Goal: Find specific page/section: Find specific page/section

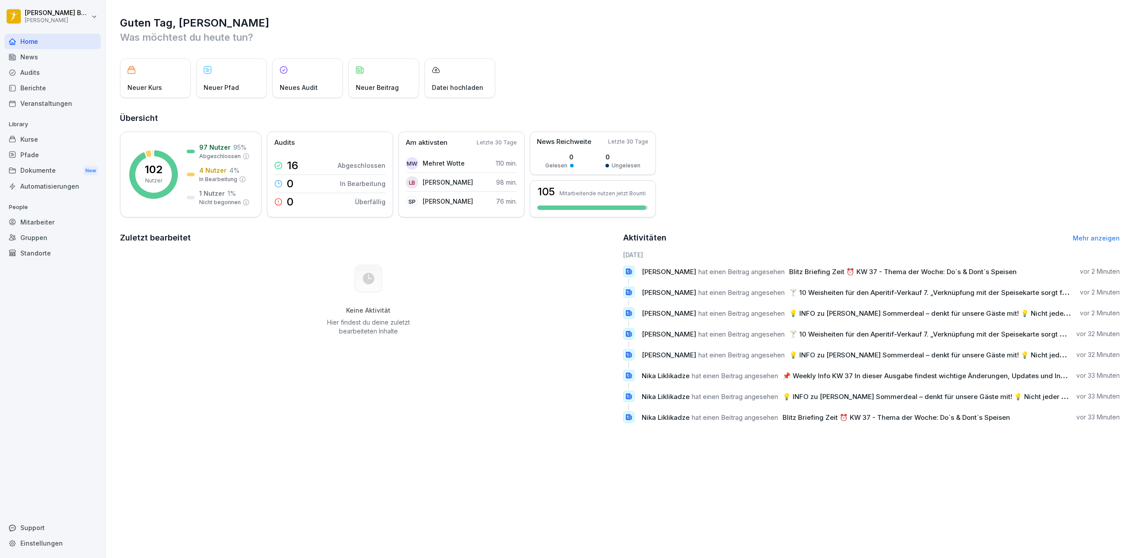
click at [43, 52] on div "News" at bounding box center [52, 56] width 96 height 15
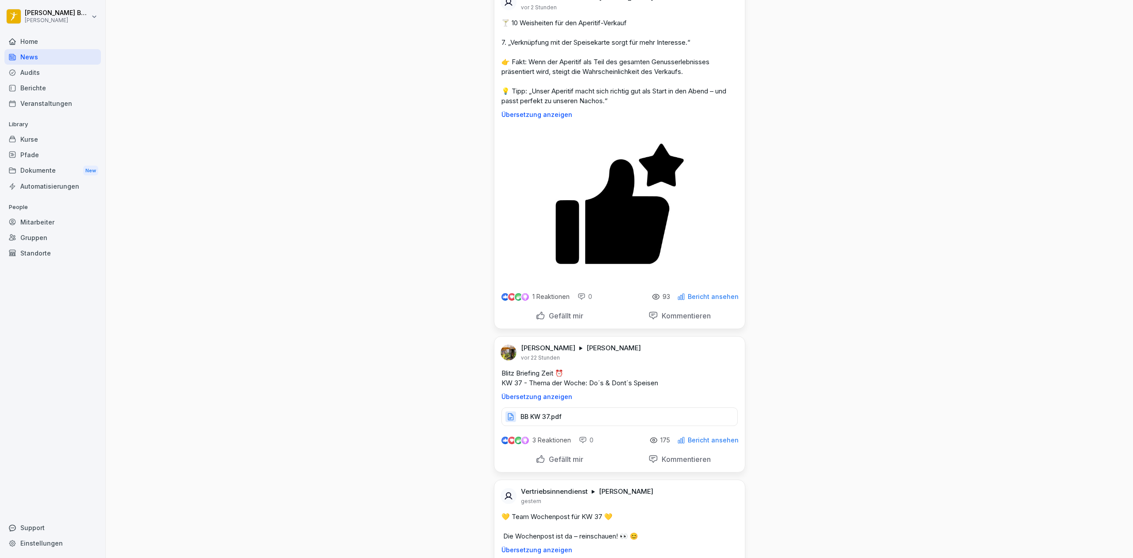
scroll to position [451, 0]
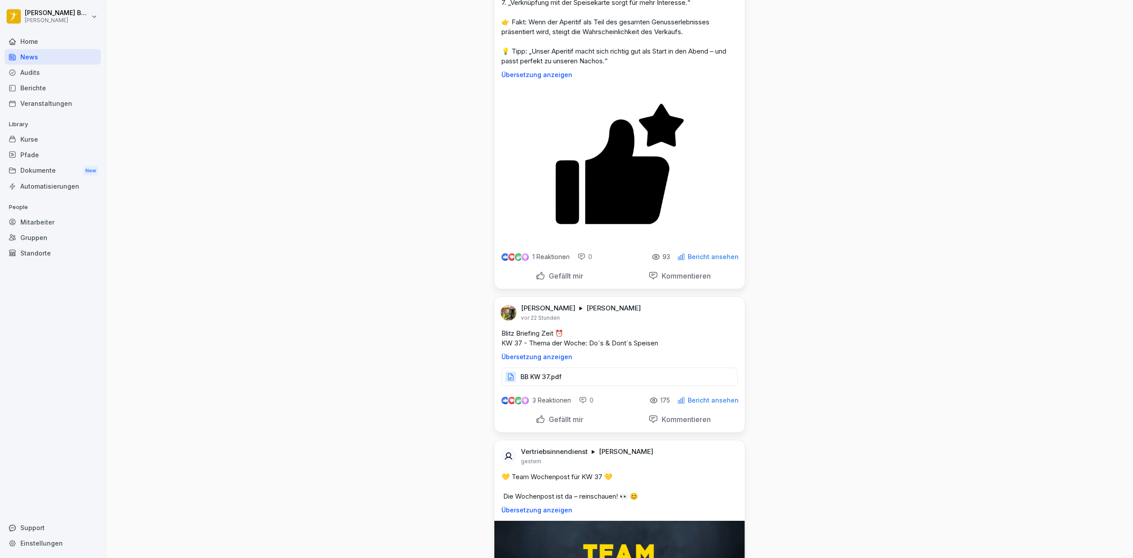
click at [39, 43] on div "Home" at bounding box center [52, 41] width 96 height 15
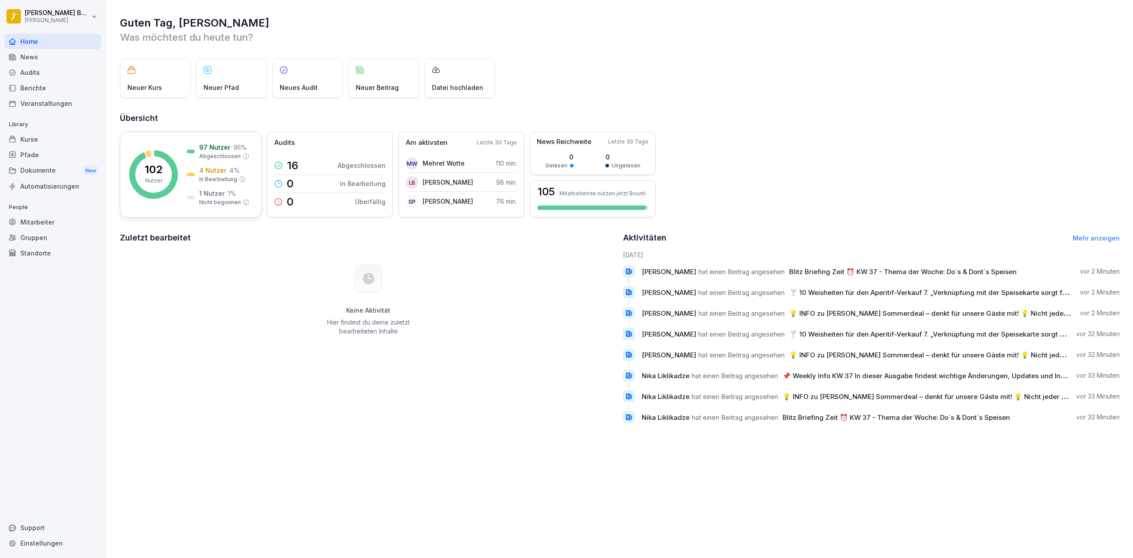
click at [149, 167] on p "102" at bounding box center [154, 169] width 18 height 11
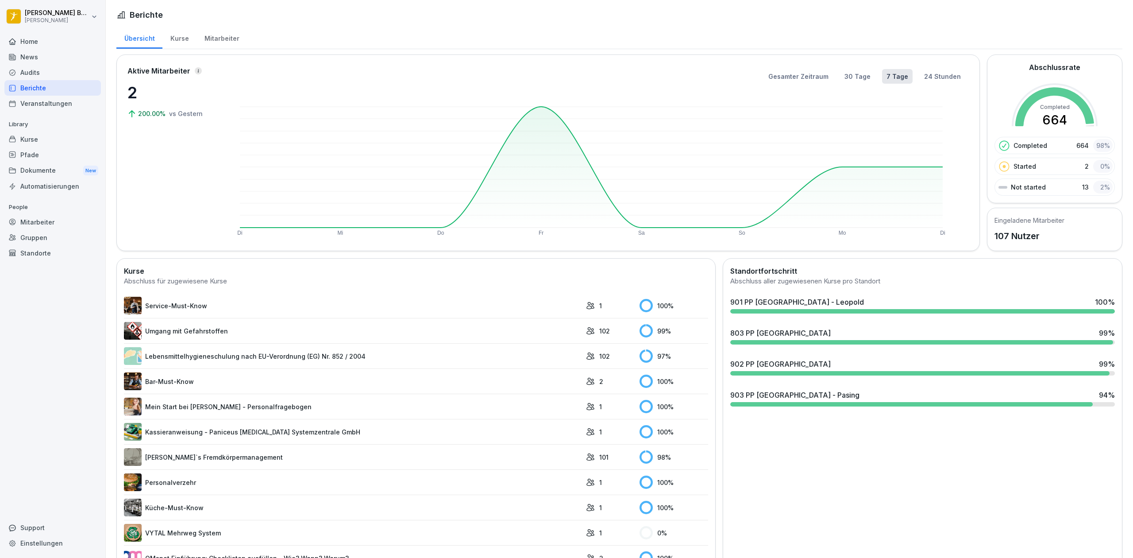
scroll to position [118, 0]
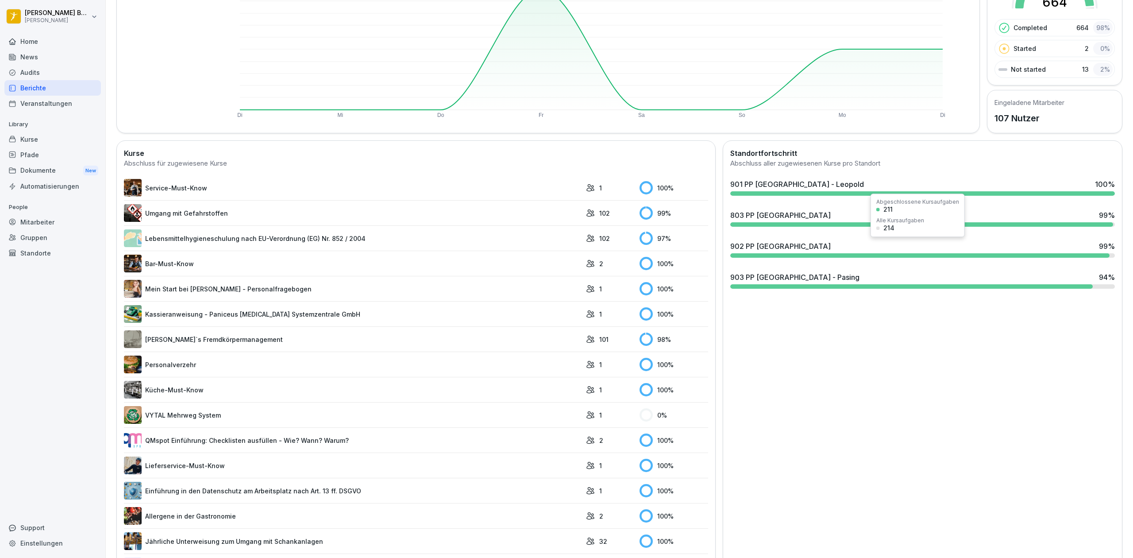
click at [773, 252] on div "902 PP [GEOGRAPHIC_DATA] 99 %" at bounding box center [923, 249] width 392 height 24
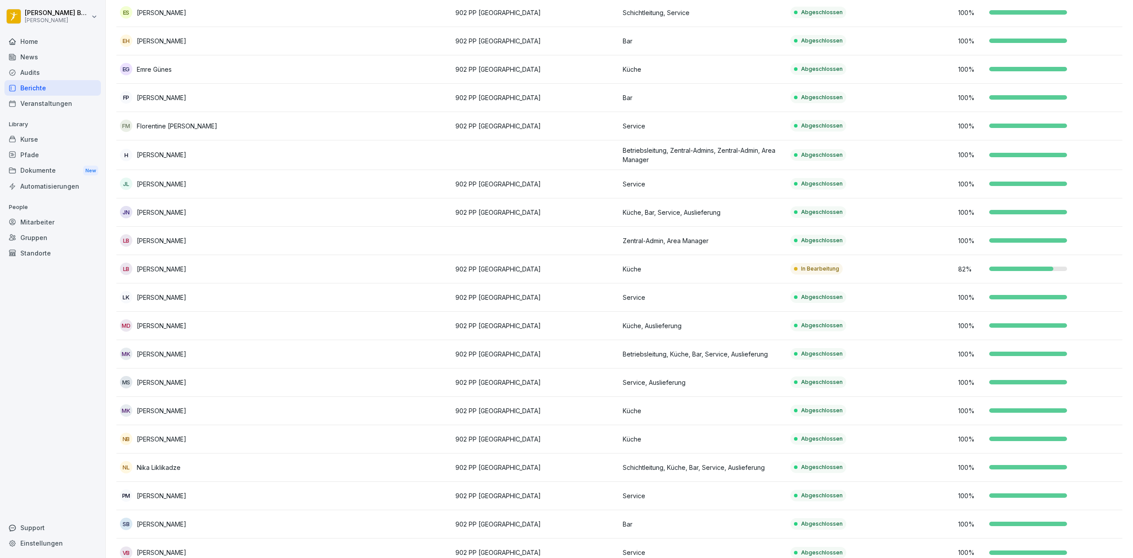
scroll to position [440, 0]
click at [737, 273] on td "Küche" at bounding box center [703, 268] width 168 height 28
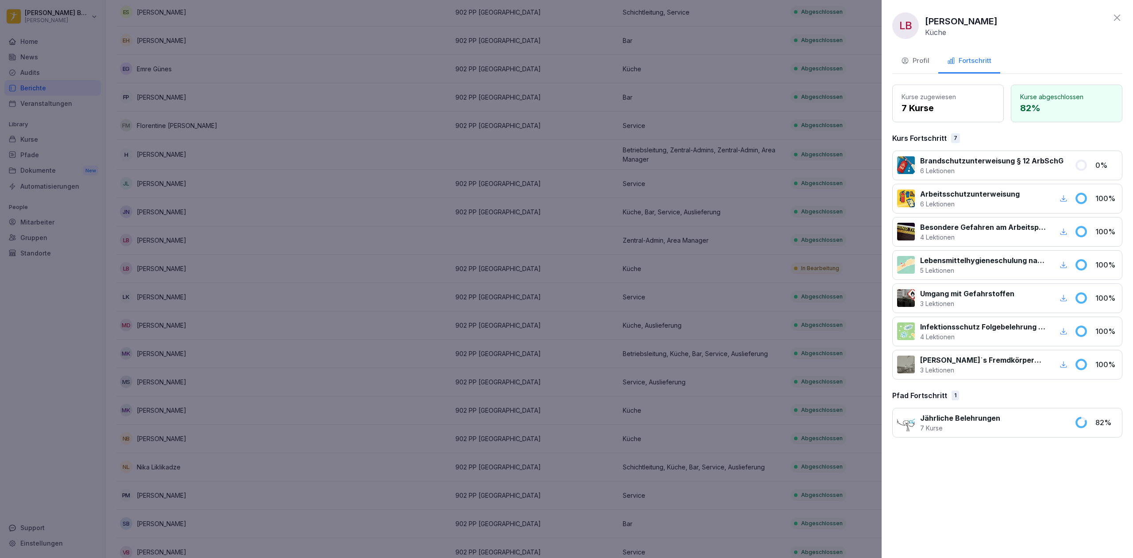
click at [811, 245] on div at bounding box center [566, 279] width 1133 height 558
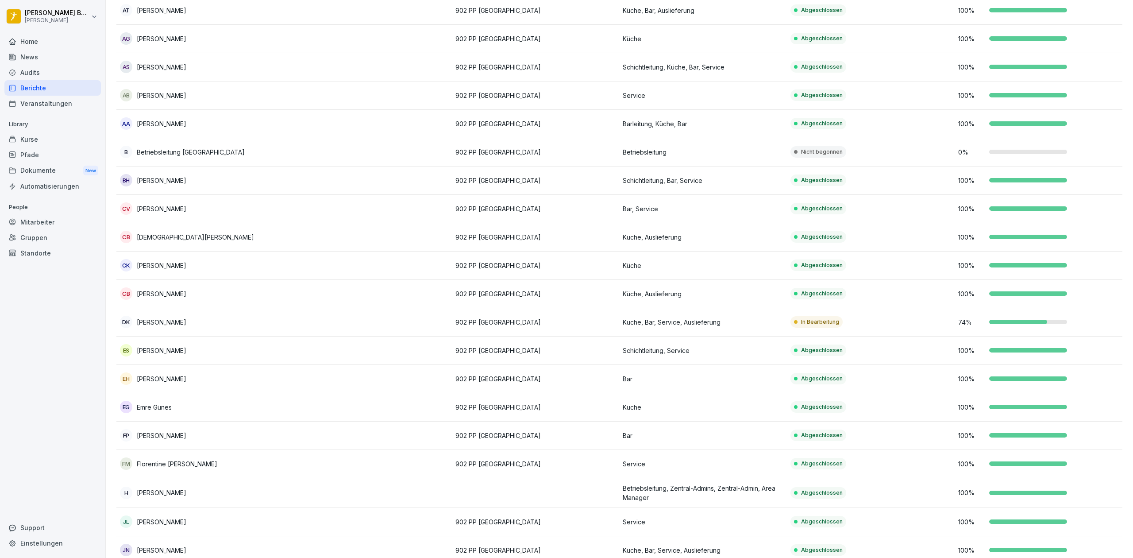
scroll to position [101, 0]
